Goal: Information Seeking & Learning: Understand process/instructions

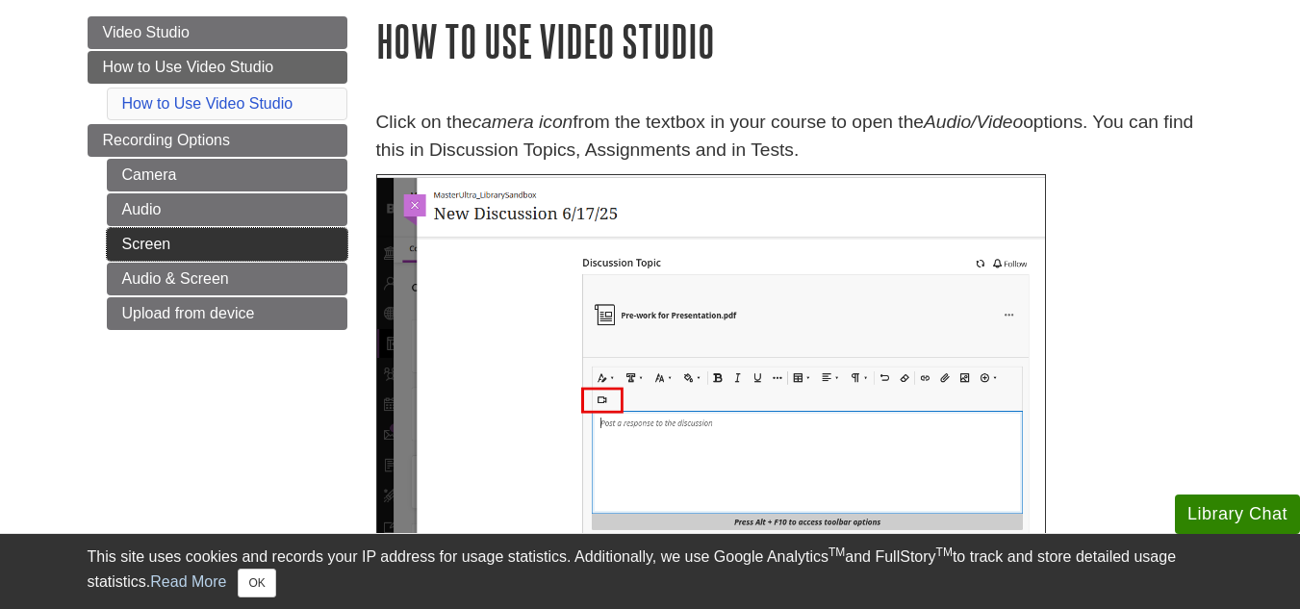
scroll to position [96, 0]
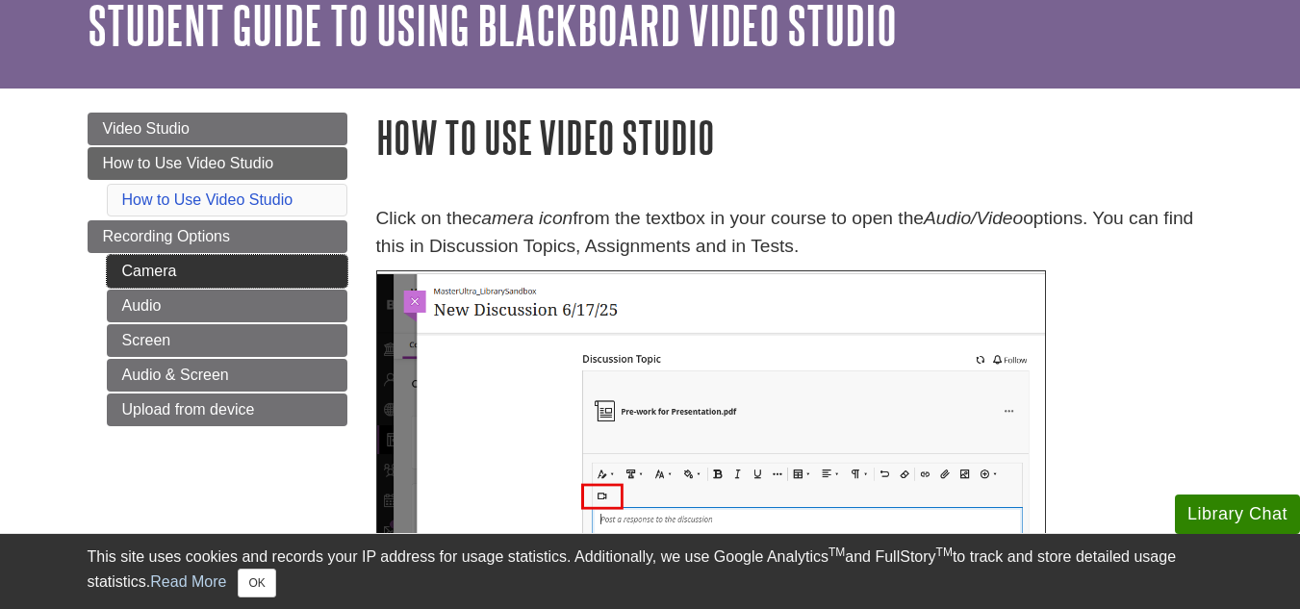
click at [246, 258] on link "Camera" at bounding box center [227, 271] width 241 height 33
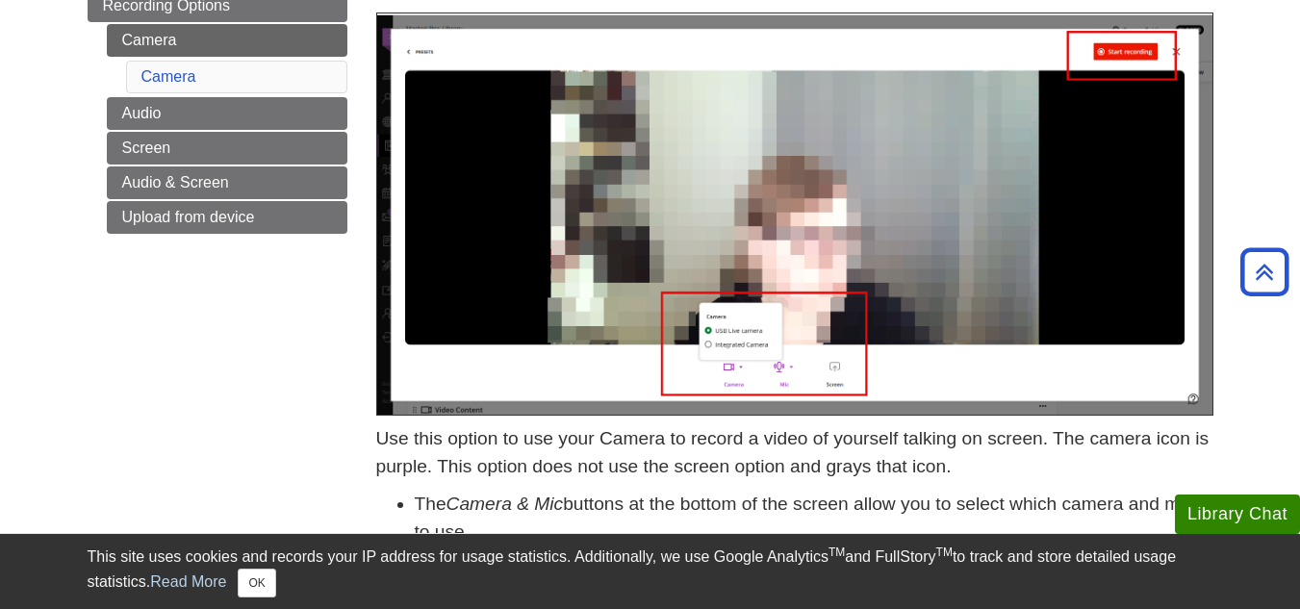
scroll to position [20, 0]
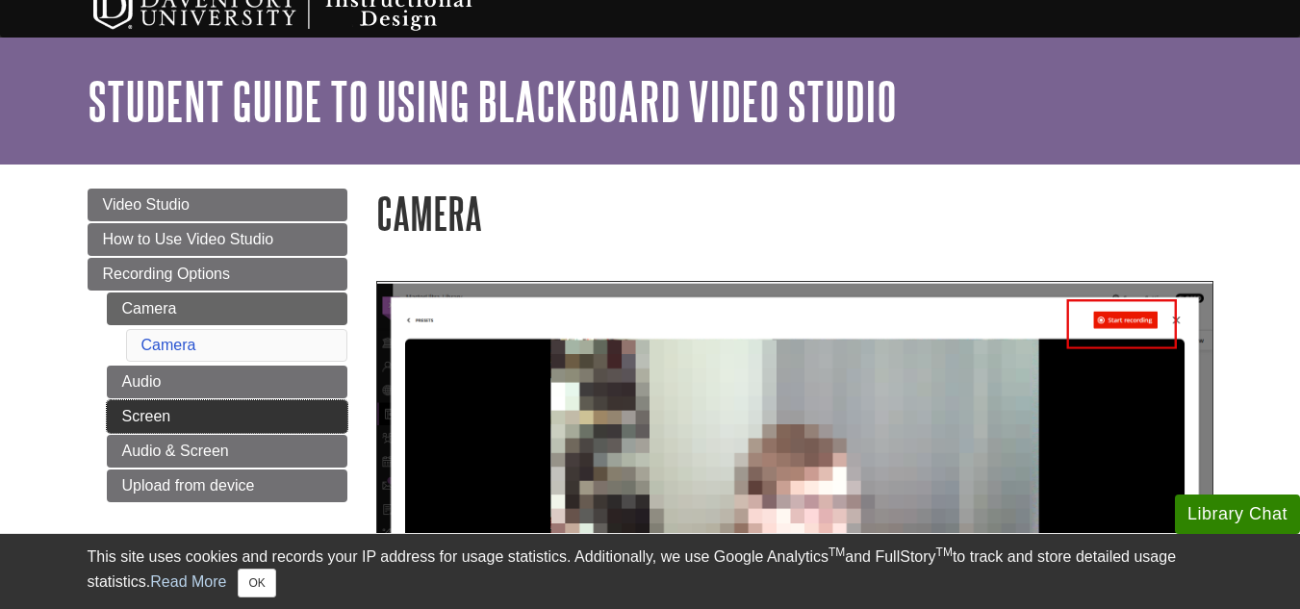
click at [300, 401] on link "Screen" at bounding box center [227, 416] width 241 height 33
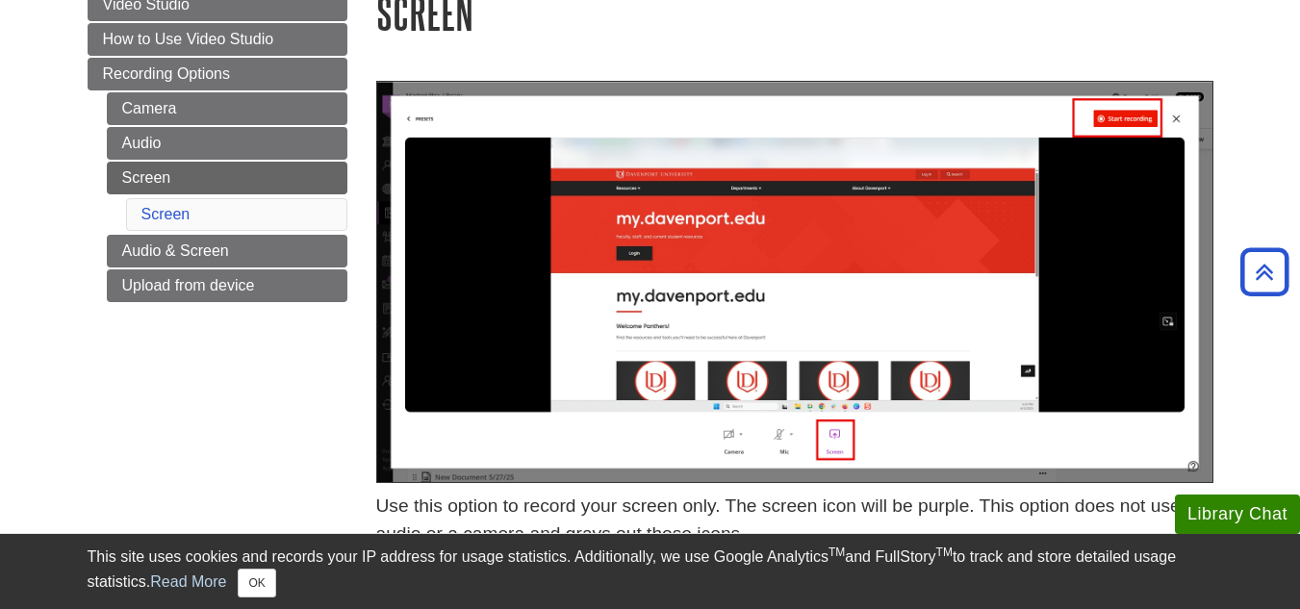
scroll to position [193, 0]
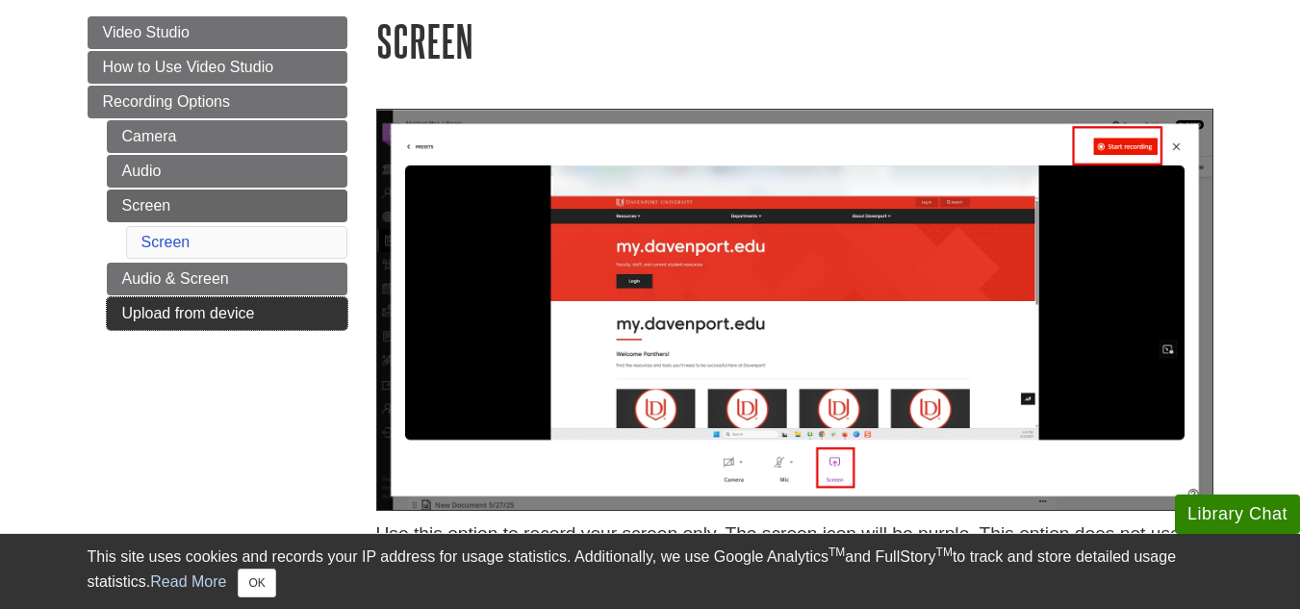
click at [293, 325] on link "Upload from device" at bounding box center [227, 313] width 241 height 33
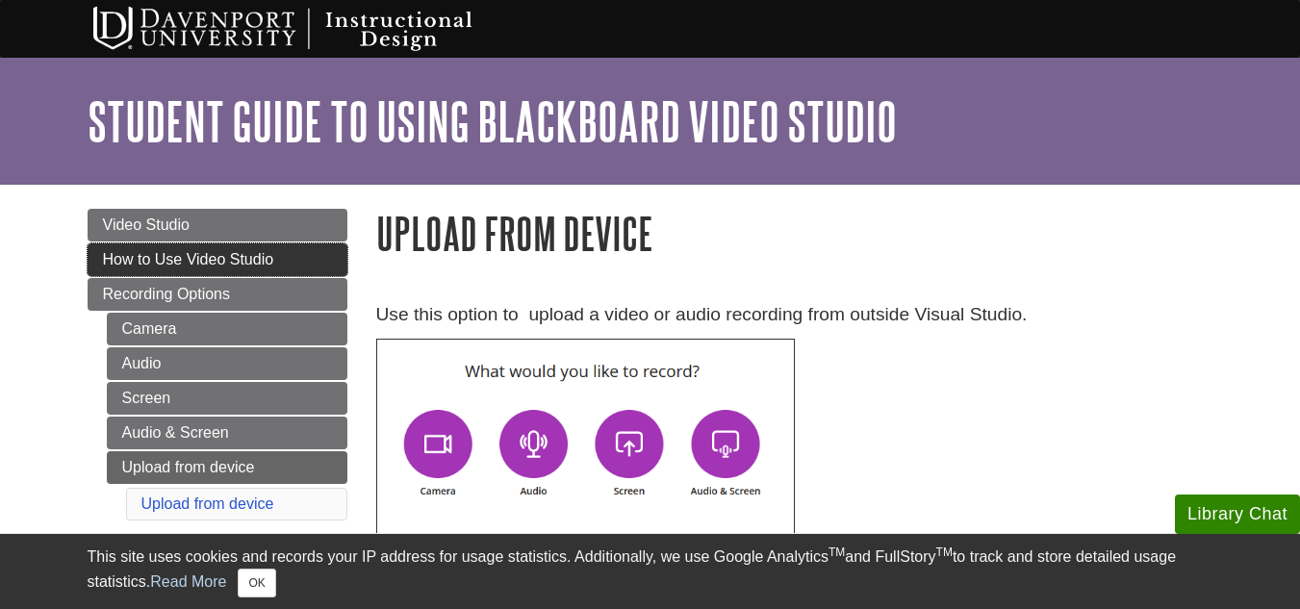
click at [287, 249] on link "How to Use Video Studio" at bounding box center [218, 260] width 260 height 33
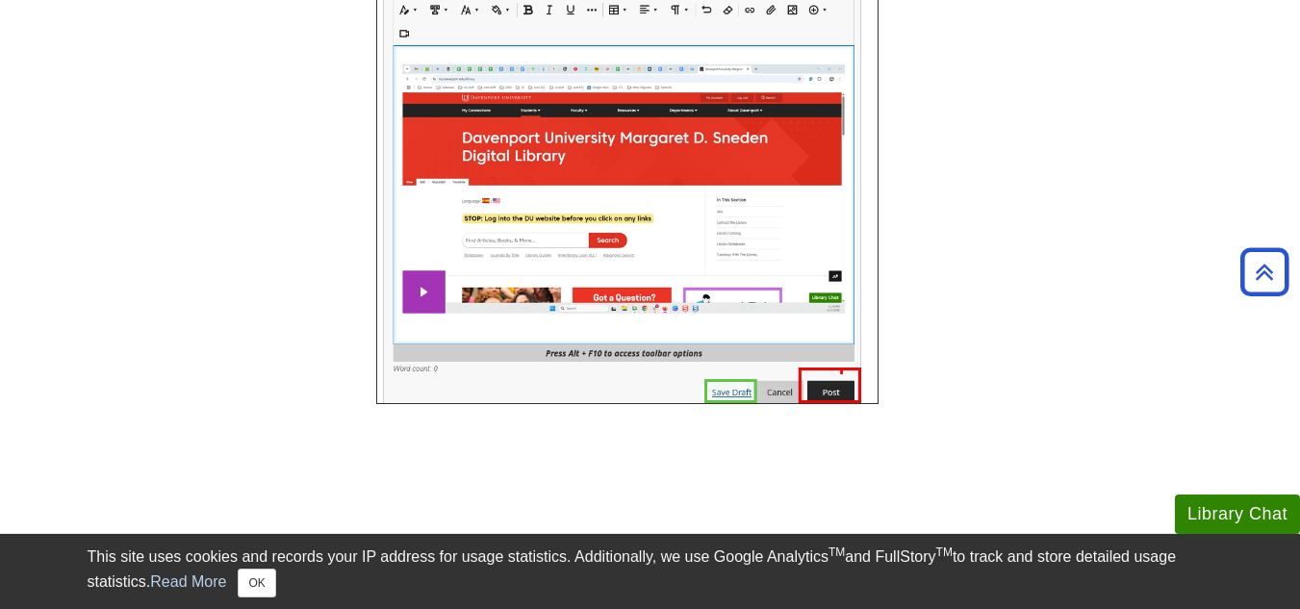
scroll to position [2480, 0]
